Goal: Task Accomplishment & Management: Use online tool/utility

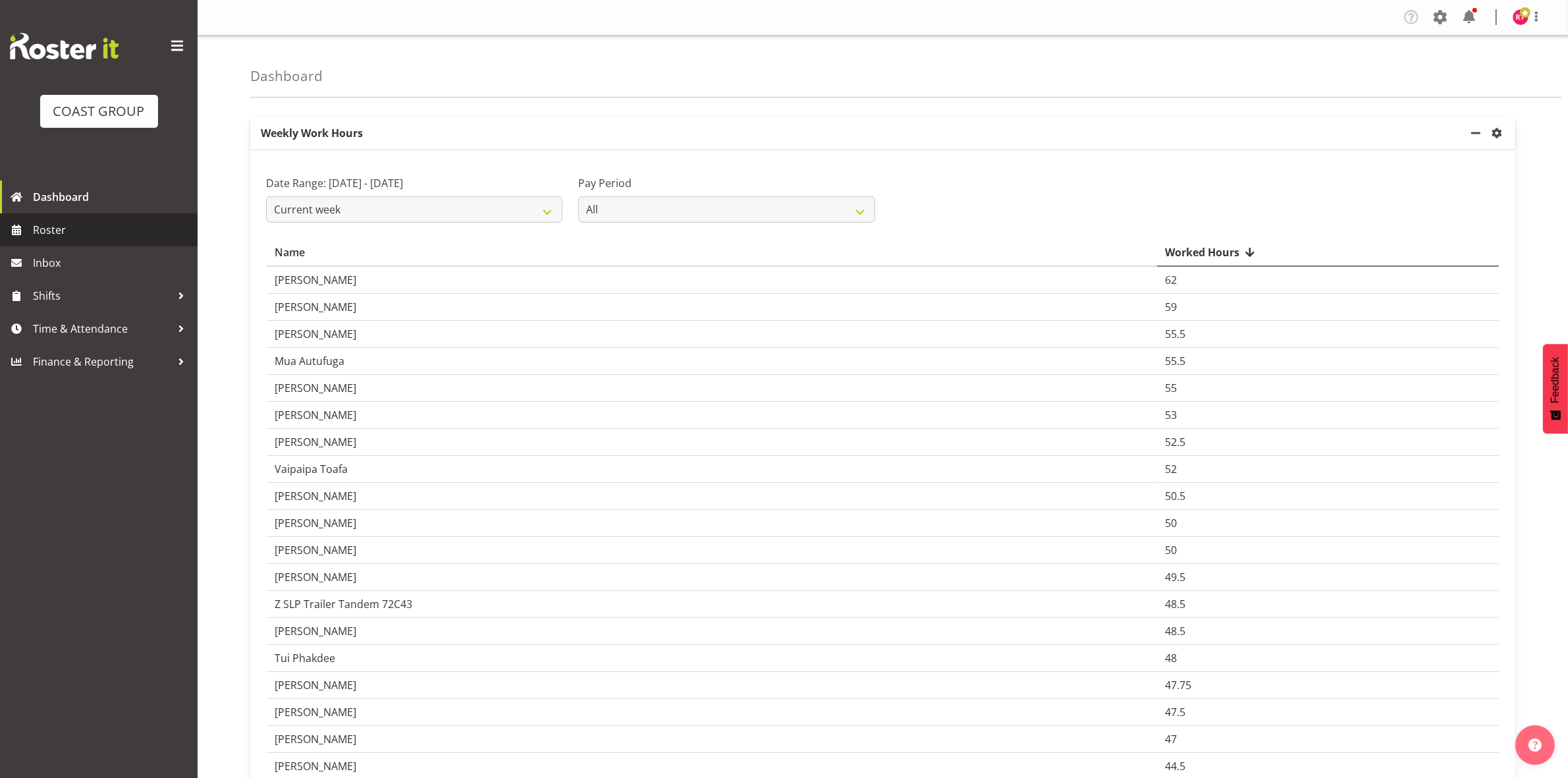
click at [97, 236] on span "Roster" at bounding box center [111, 229] width 158 height 20
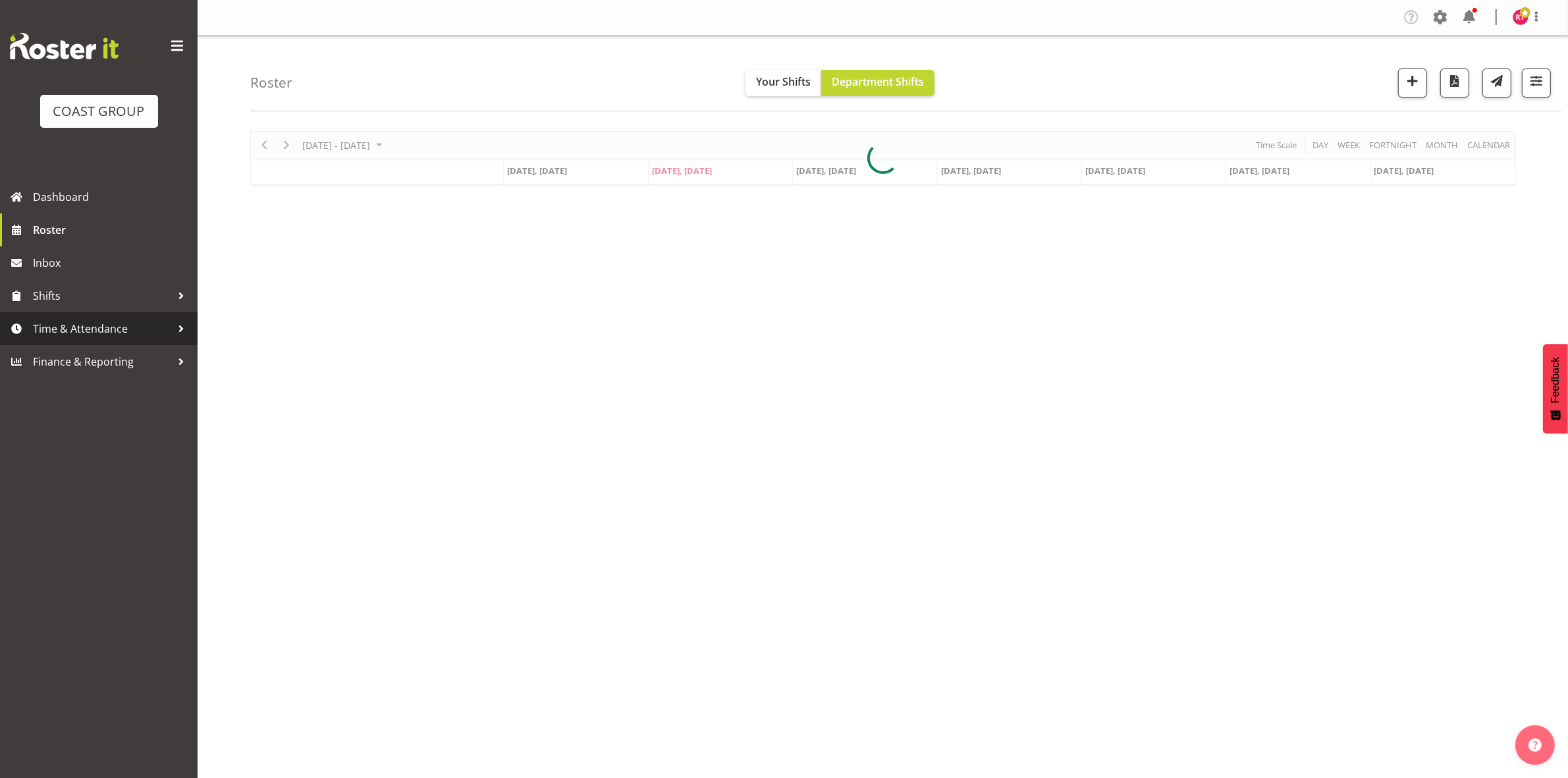
click at [125, 330] on span "Time & Attendance" at bounding box center [102, 328] width 139 height 20
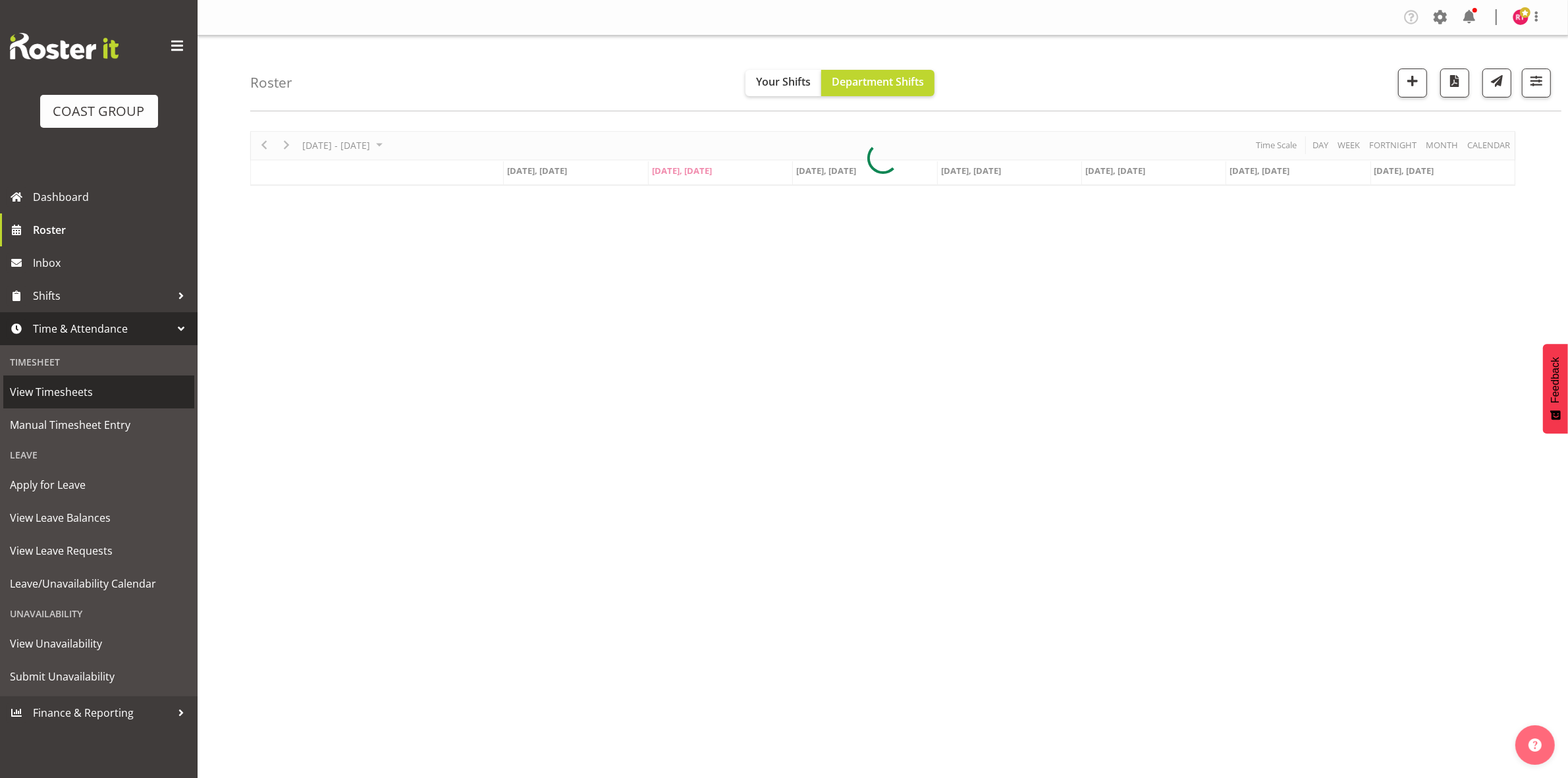
click at [99, 393] on span "View Timesheets" at bounding box center [98, 392] width 178 height 20
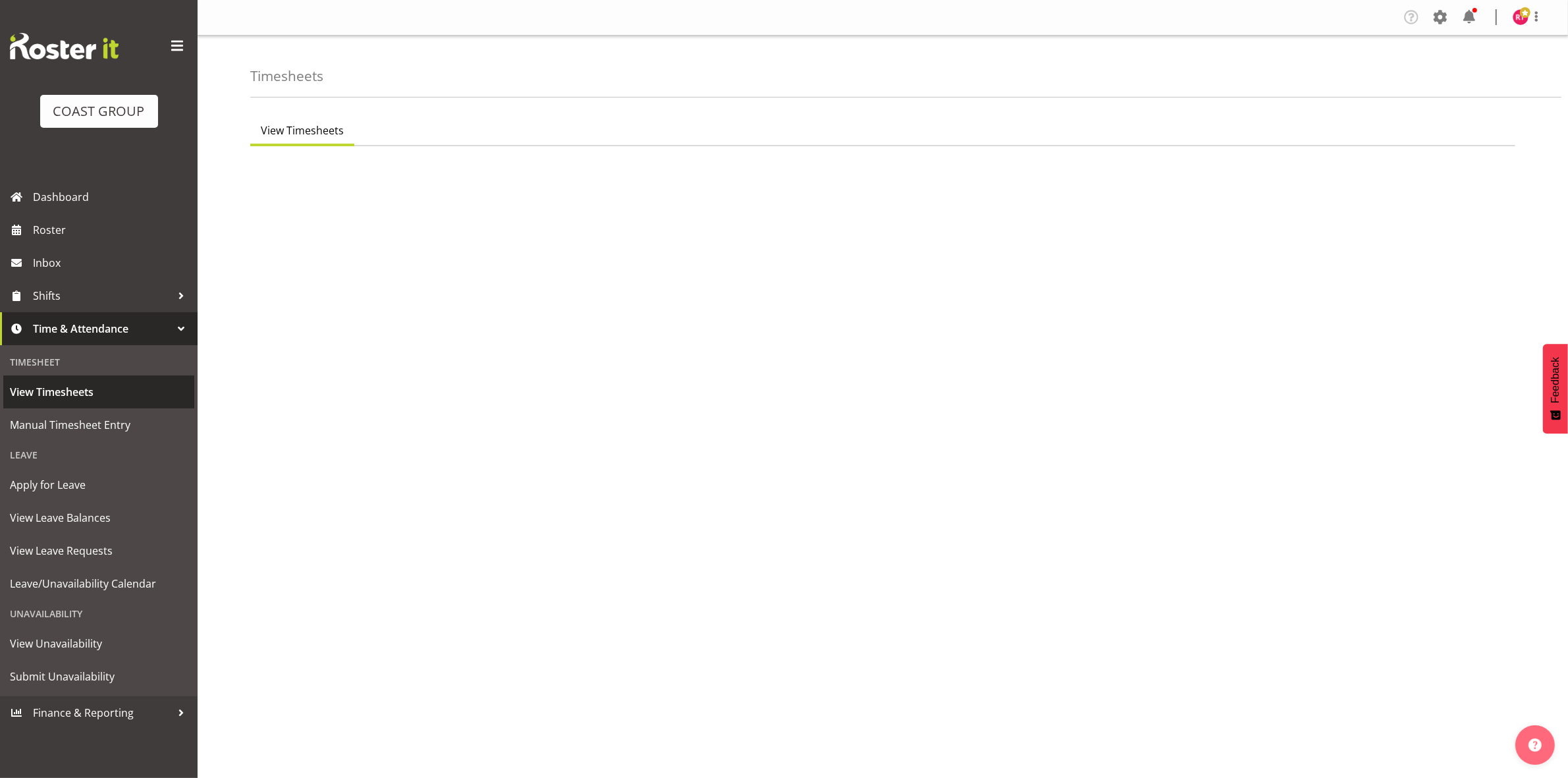
select select "7"
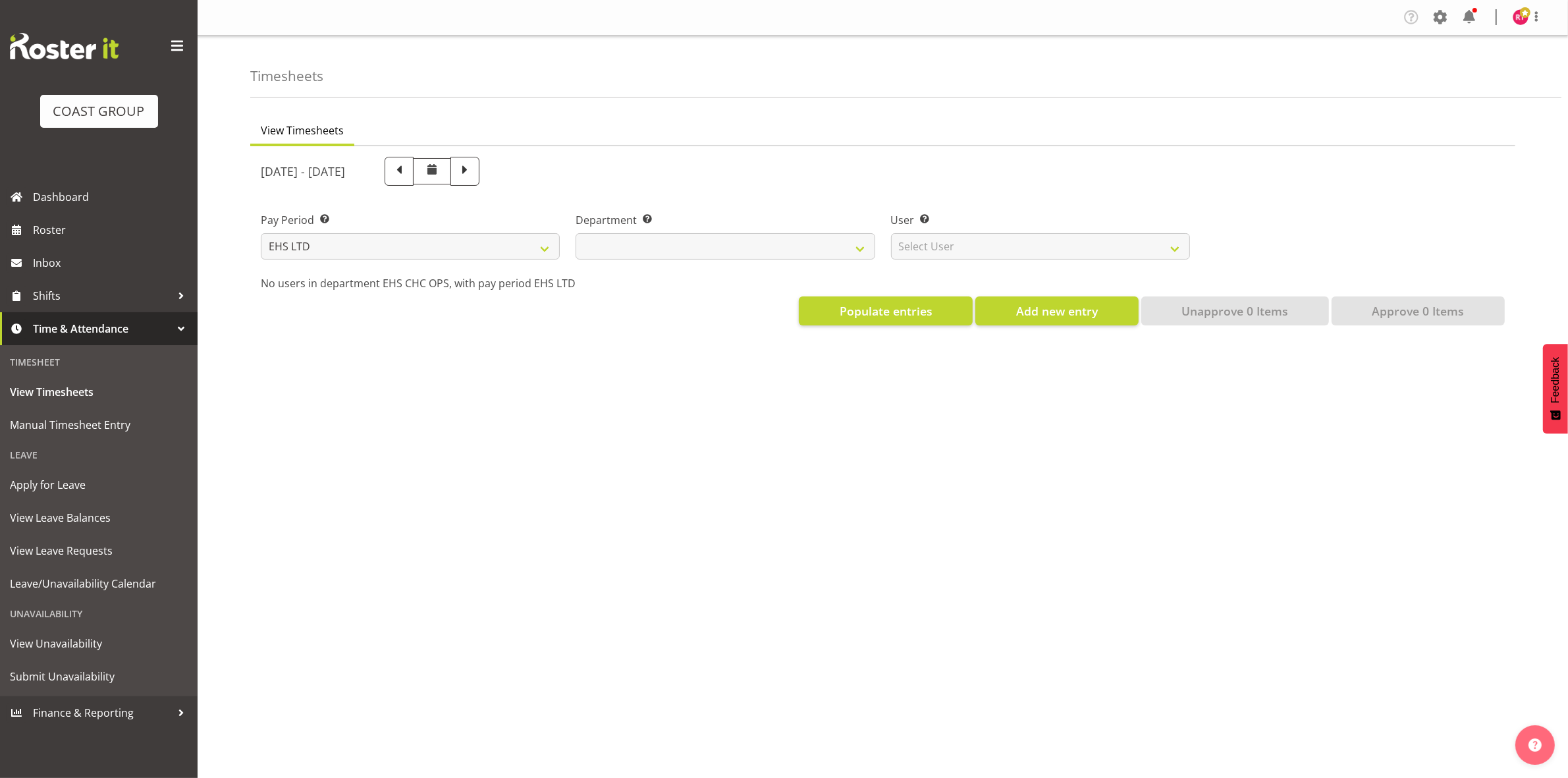
select select
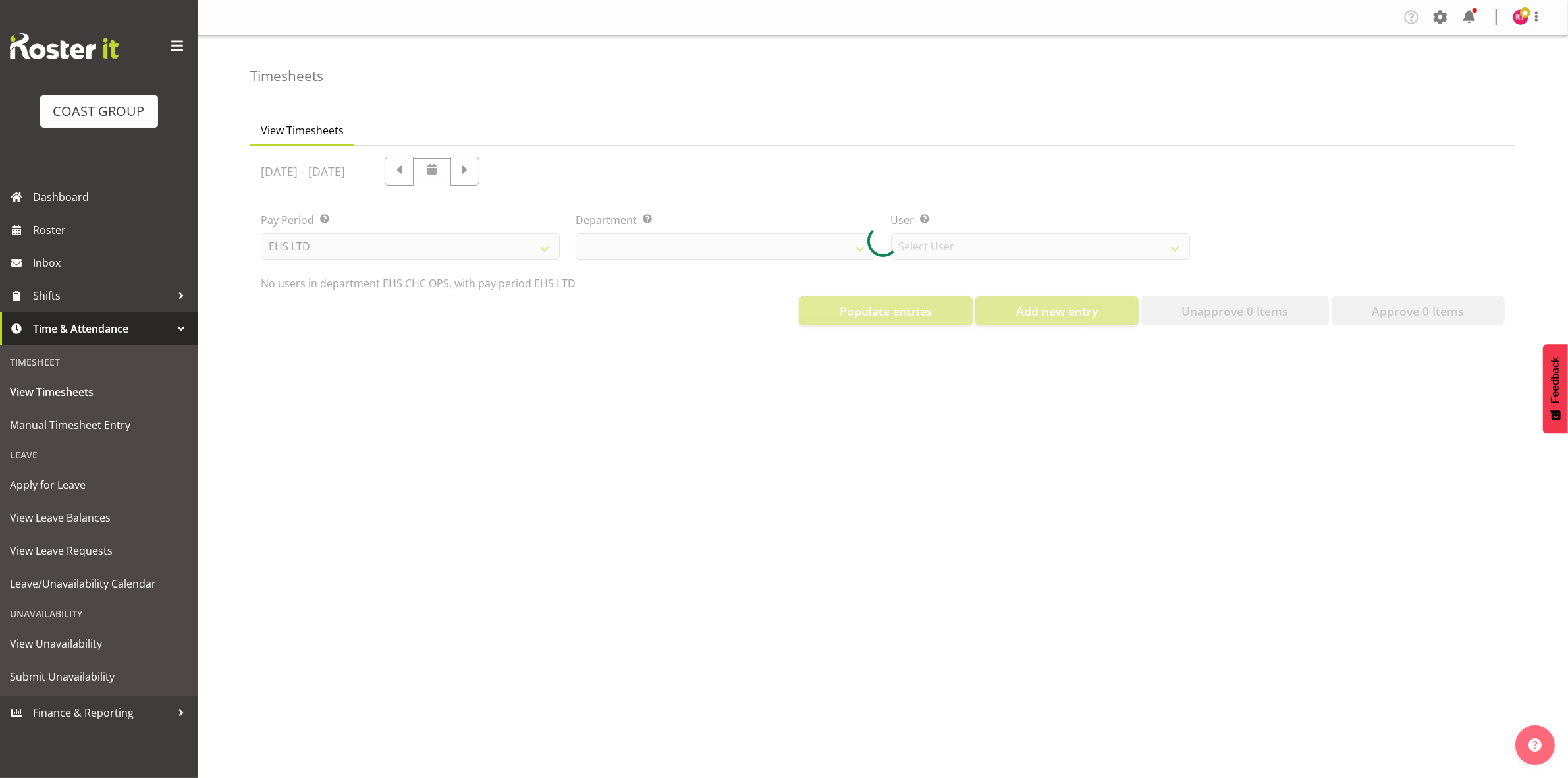
select select "11515"
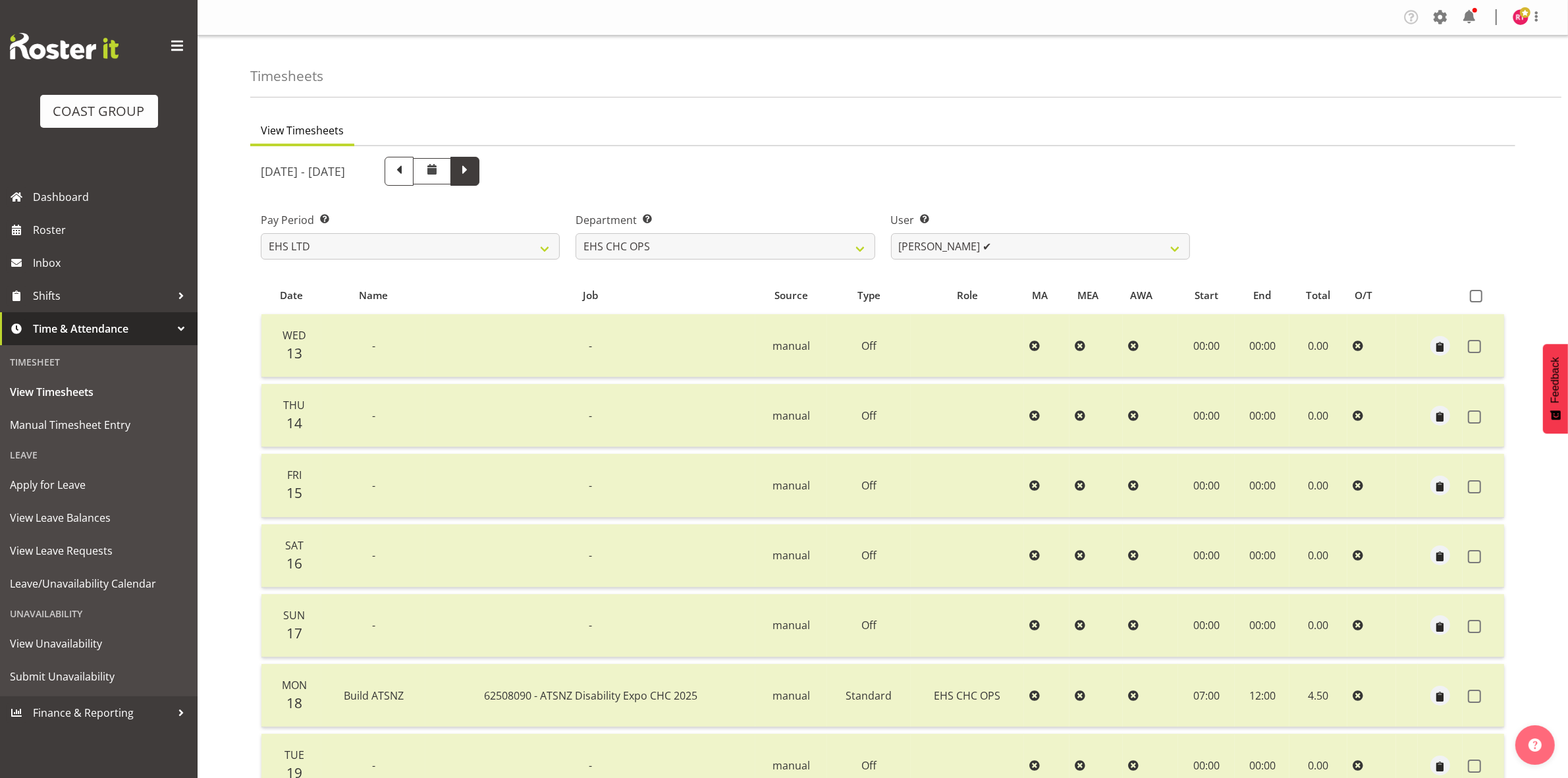
click at [474, 162] on span at bounding box center [465, 170] width 18 height 18
select select
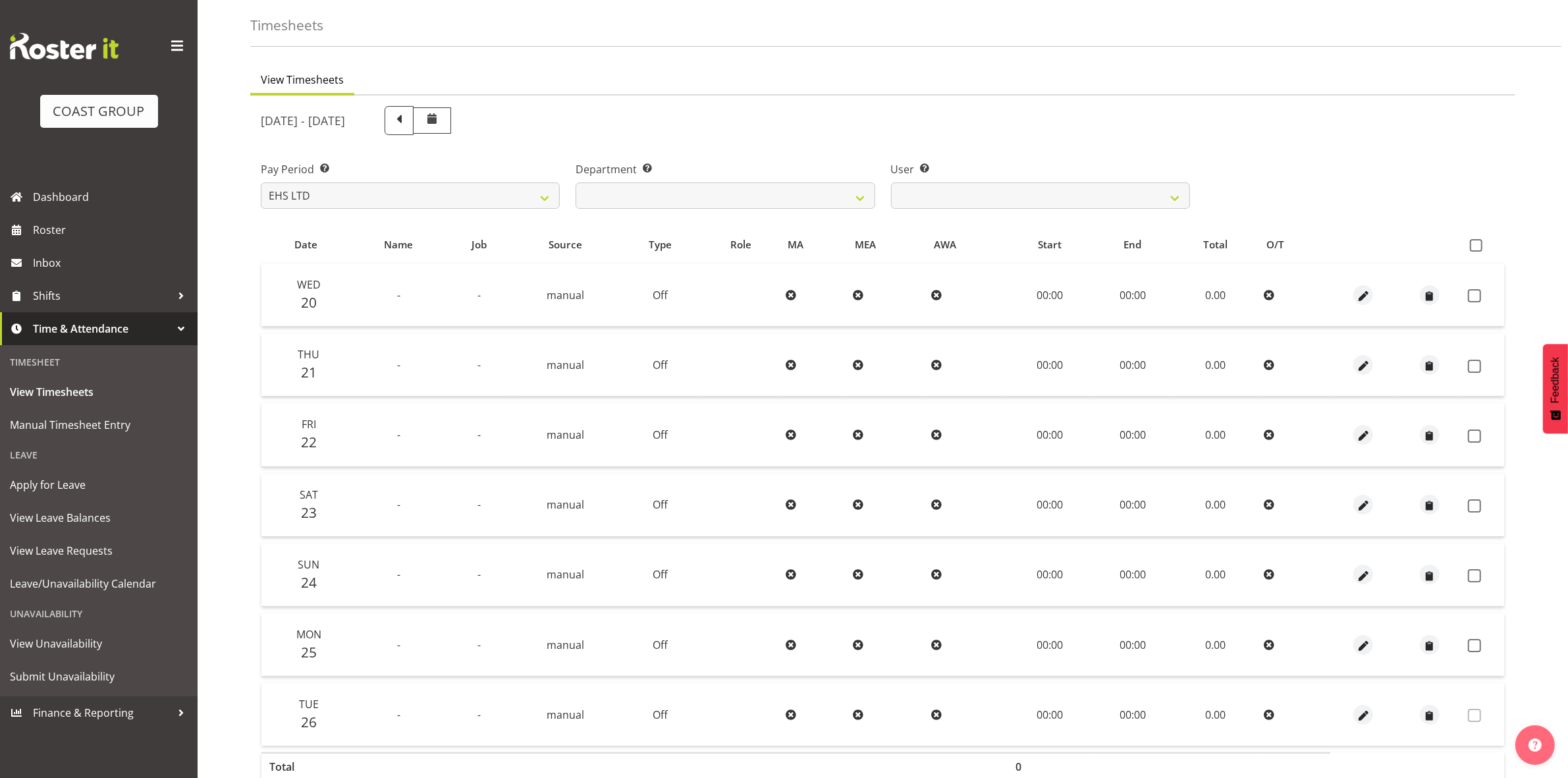
scroll to position [127, 0]
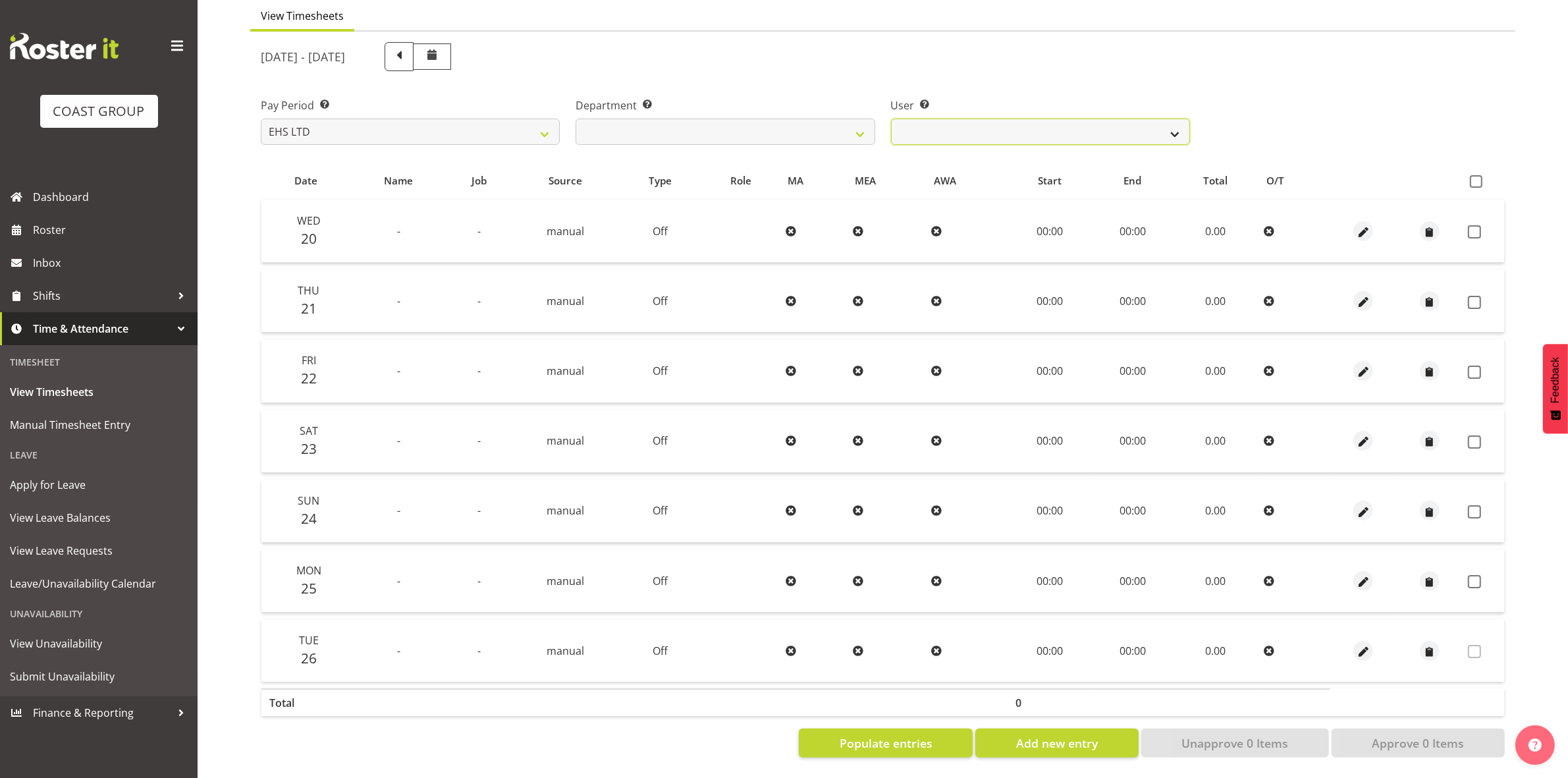
click at [968, 119] on select "[PERSON_NAME] ❌ [PERSON_NAME] ❌ [PERSON_NAME] ❌ [PERSON_NAME] ❌ [PERSON_NAME] ❌…" at bounding box center [1040, 131] width 299 height 26
click at [1012, 119] on select "[PERSON_NAME] ❌ [PERSON_NAME] ❌ [PERSON_NAME] ❌ [PERSON_NAME] ❌ [PERSON_NAME] ❌…" at bounding box center [1040, 131] width 299 height 26
